Goal: Task Accomplishment & Management: Complete application form

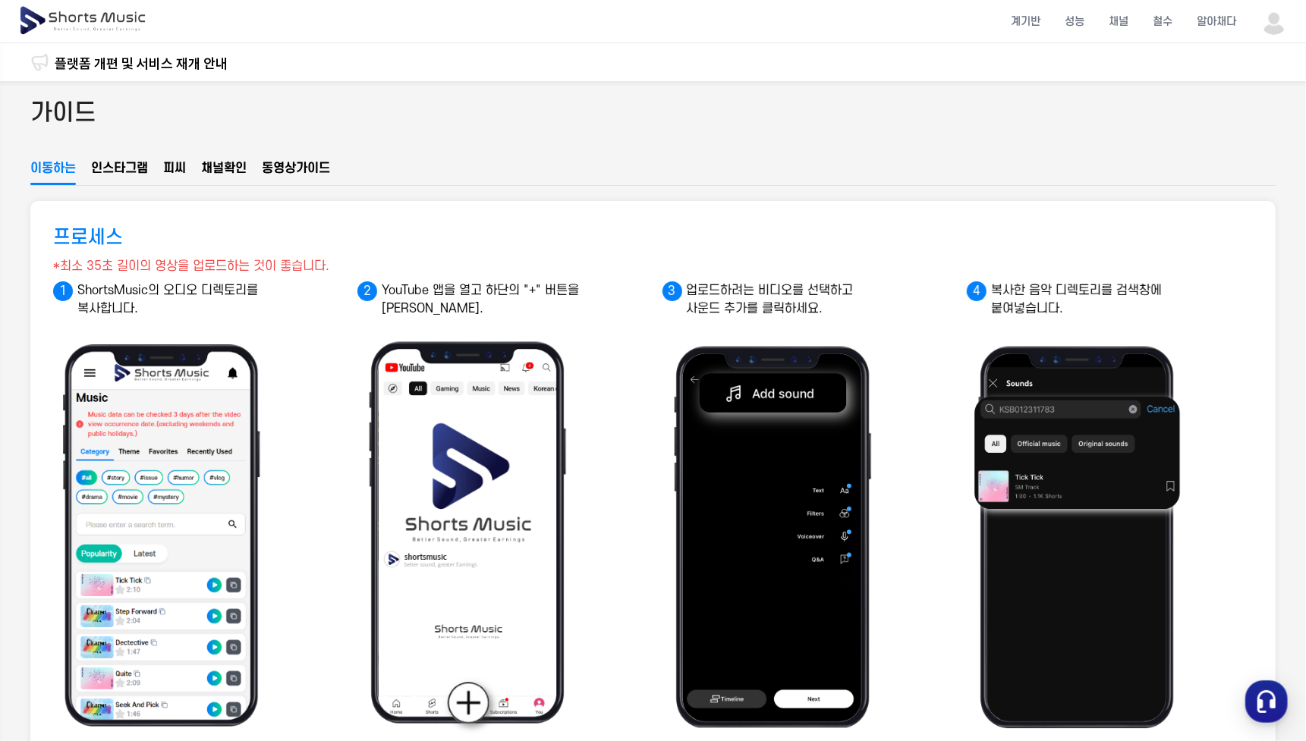
click at [115, 10] on img at bounding box center [83, 21] width 131 height 42
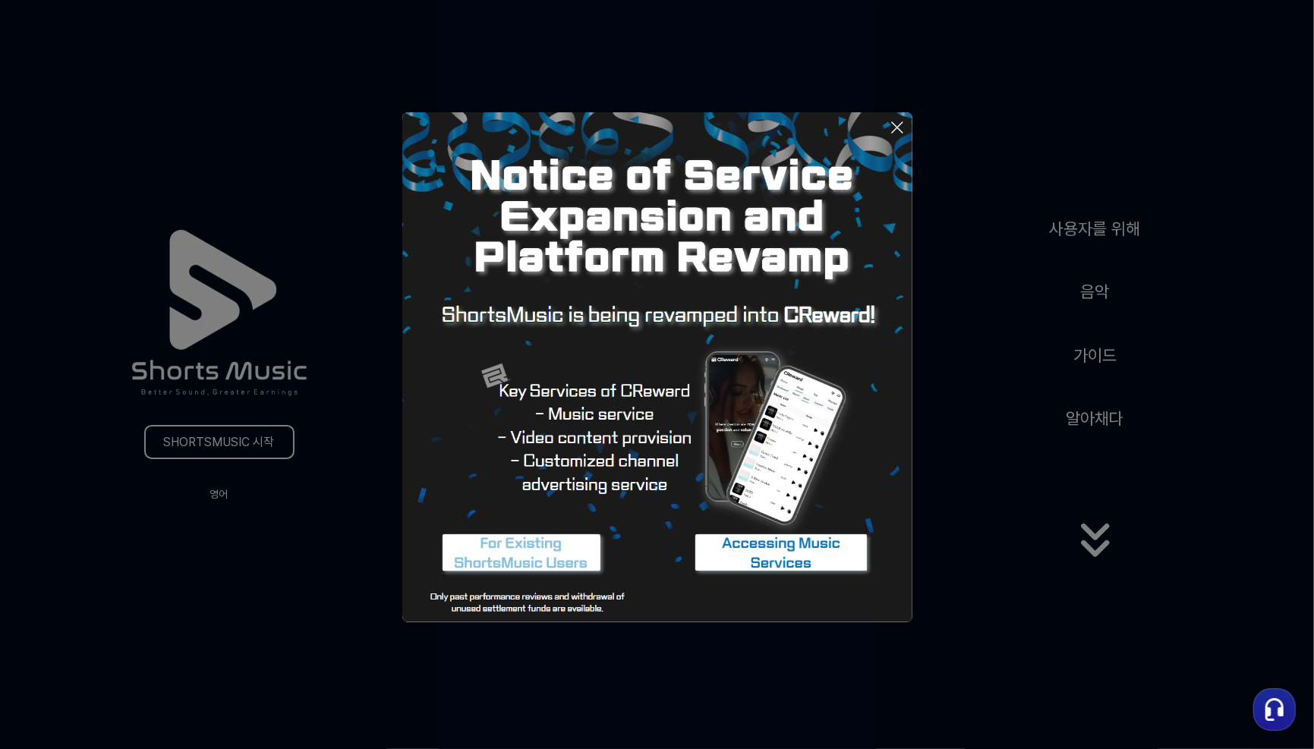
click at [902, 124] on icon at bounding box center [897, 127] width 18 height 18
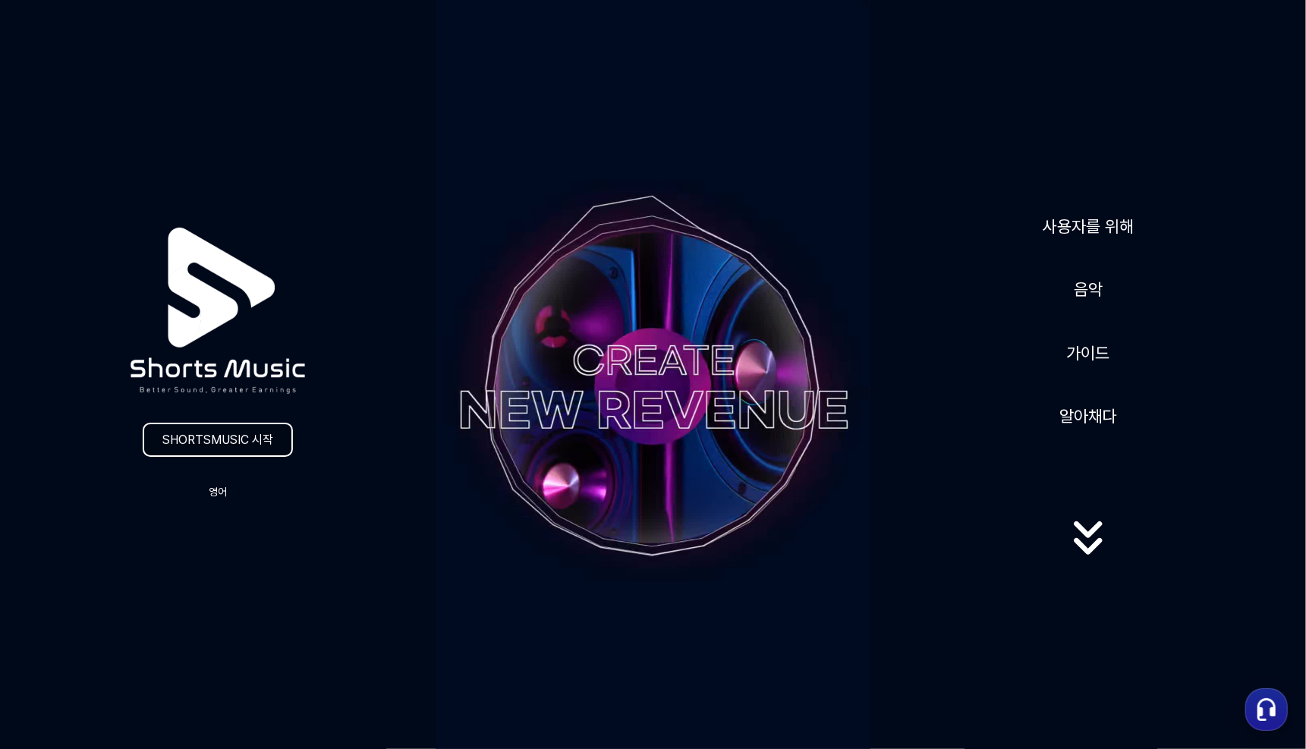
click at [266, 439] on font "SHORTSMUSIC 시작" at bounding box center [217, 440] width 111 height 14
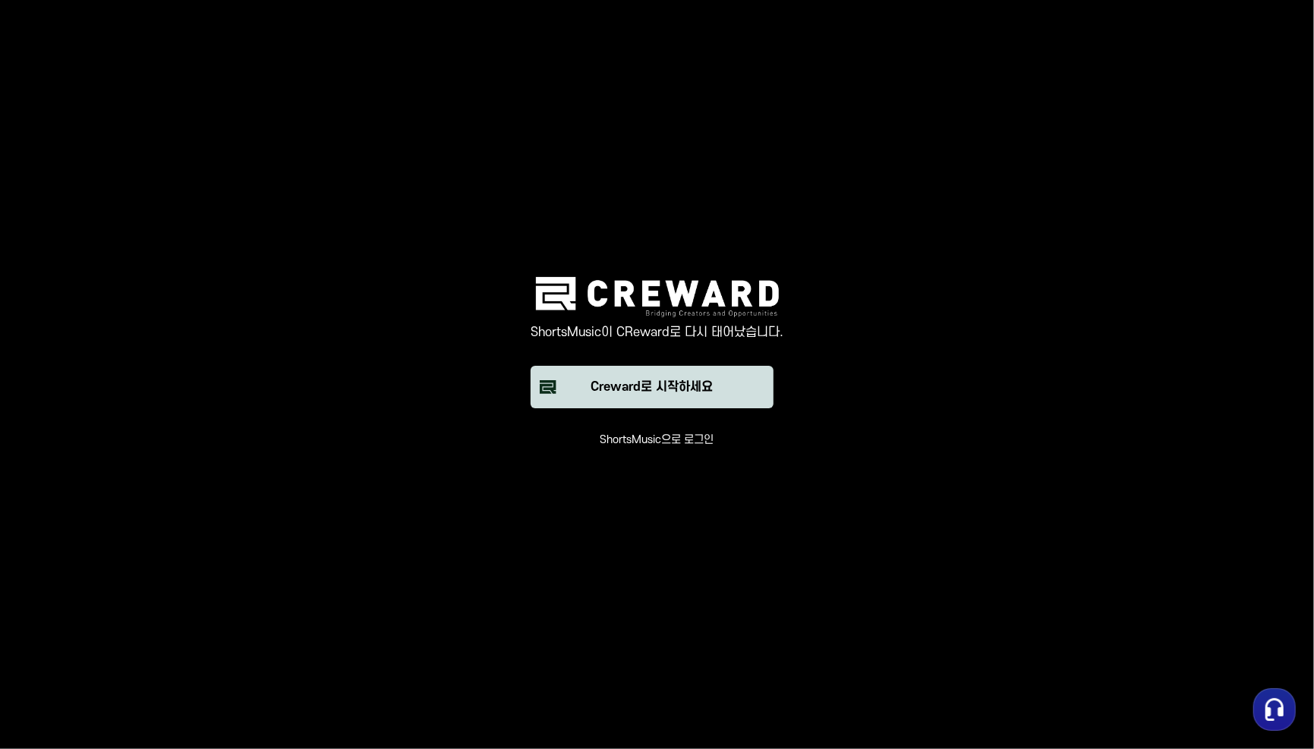
click at [662, 398] on button "Creward로 시작하세요" at bounding box center [651, 387] width 243 height 42
